Goal: Transaction & Acquisition: Purchase product/service

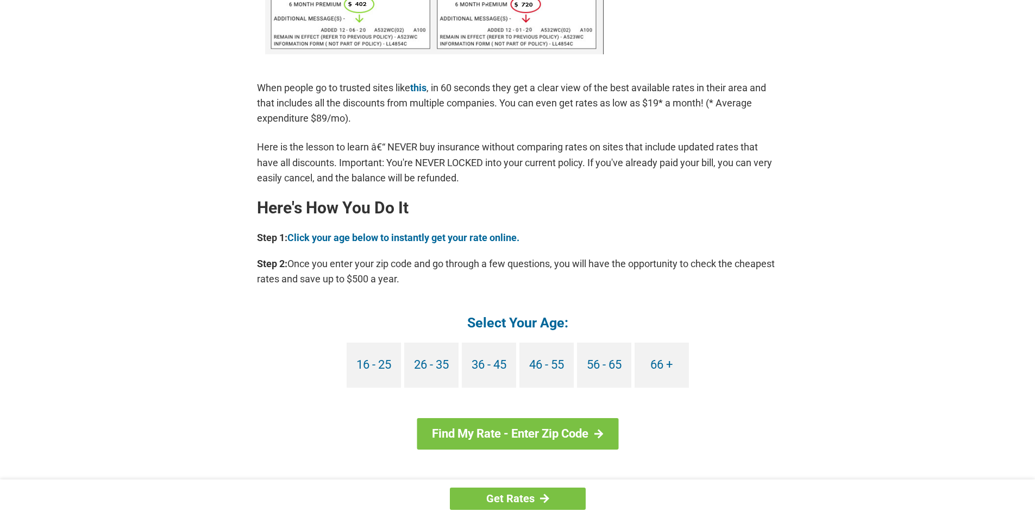
scroll to position [760, 0]
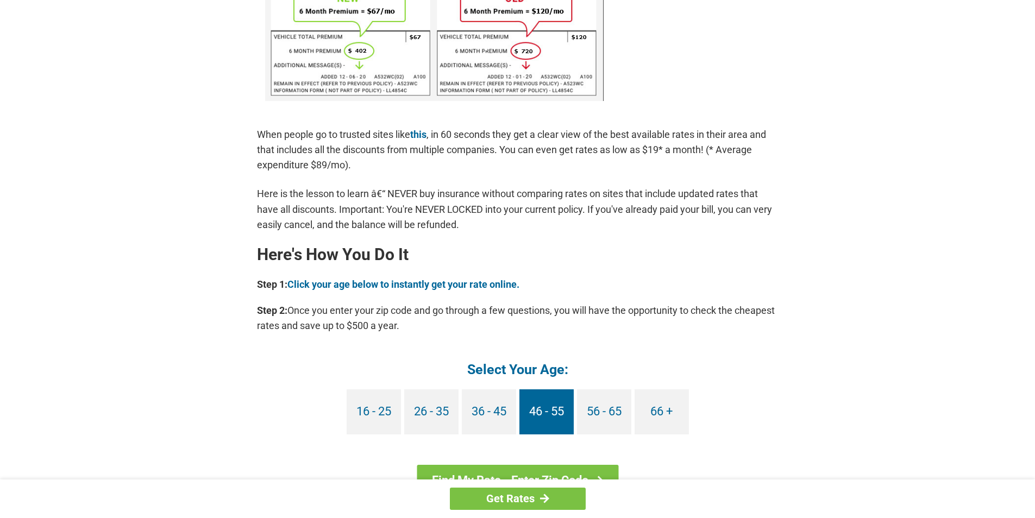
click at [562, 414] on link "46 - 55" at bounding box center [546, 411] width 54 height 45
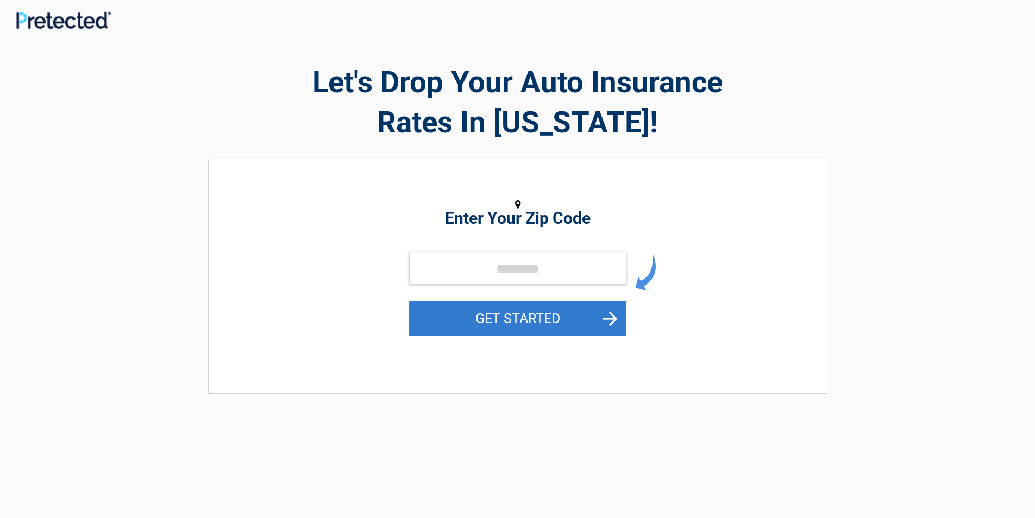
click at [618, 332] on button "GET STARTED" at bounding box center [517, 318] width 217 height 35
click at [586, 316] on button "GET STARTED" at bounding box center [517, 318] width 217 height 35
click at [474, 333] on button "GET STARTED" at bounding box center [517, 318] width 217 height 35
